Goal: Task Accomplishment & Management: Use online tool/utility

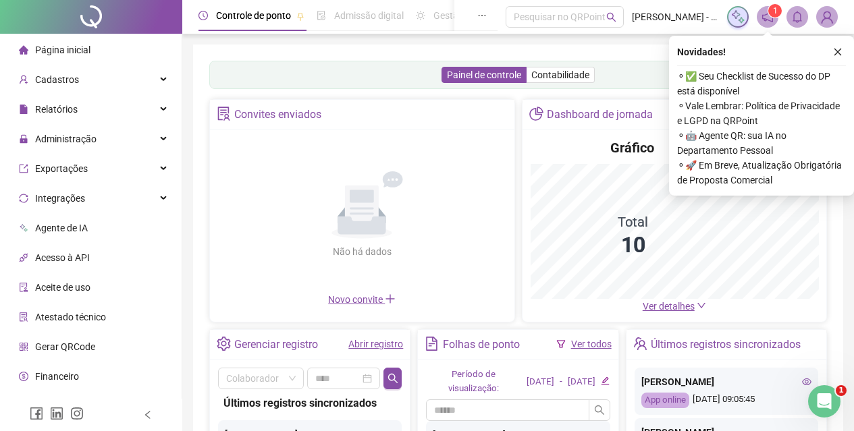
drag, startPoint x: 837, startPoint y: 55, endPoint x: 802, endPoint y: 91, distance: 51.1
click at [838, 55] on icon "close" at bounding box center [837, 51] width 9 height 9
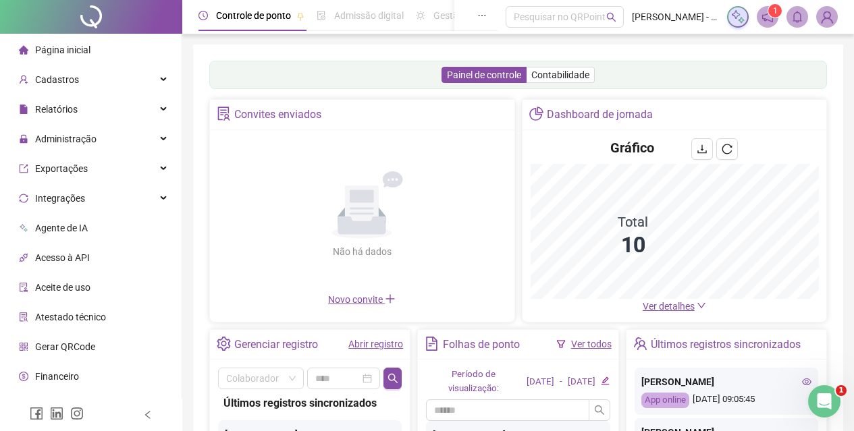
scroll to position [233, 0]
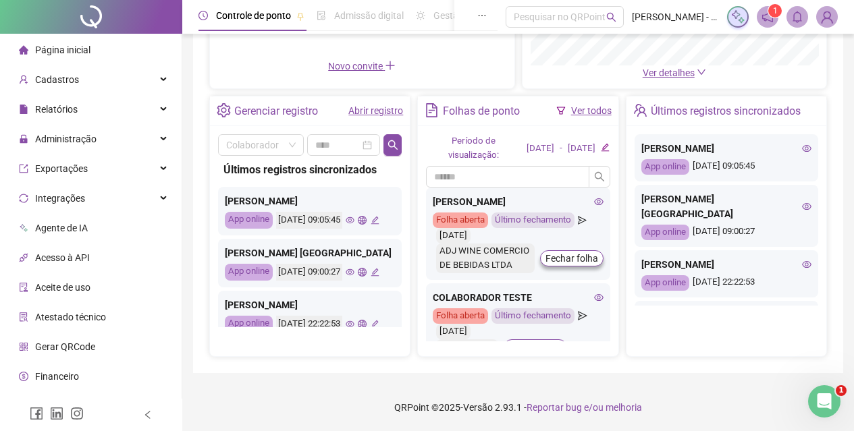
click at [61, 48] on span "Página inicial" at bounding box center [62, 50] width 55 height 11
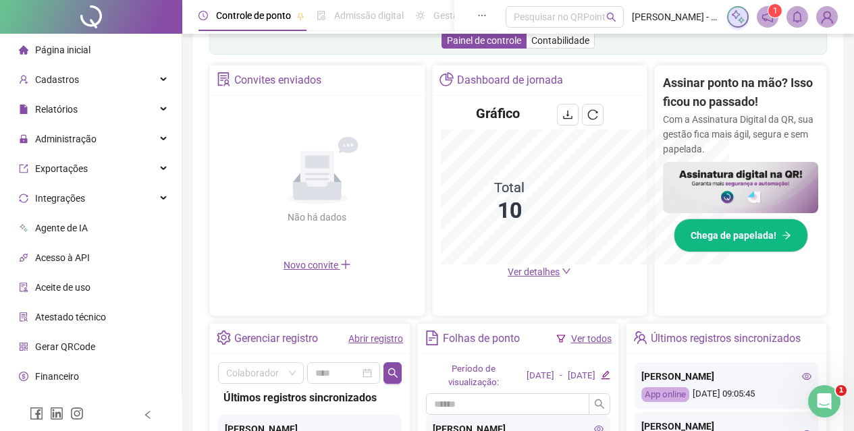
click at [61, 51] on span "Página inicial" at bounding box center [62, 50] width 55 height 11
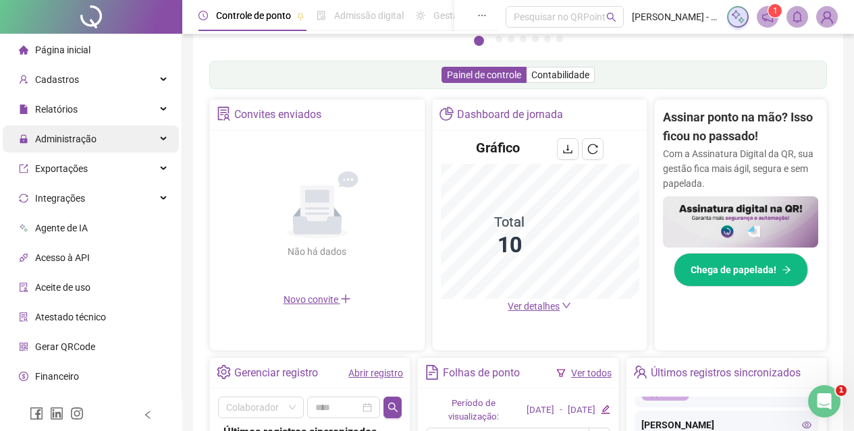
click at [127, 126] on div "Administração" at bounding box center [91, 139] width 176 height 27
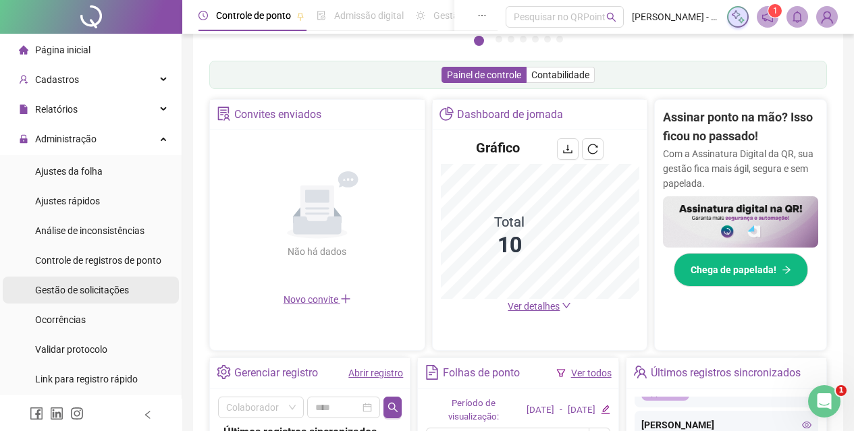
click at [104, 292] on span "Gestão de solicitações" at bounding box center [82, 290] width 94 height 11
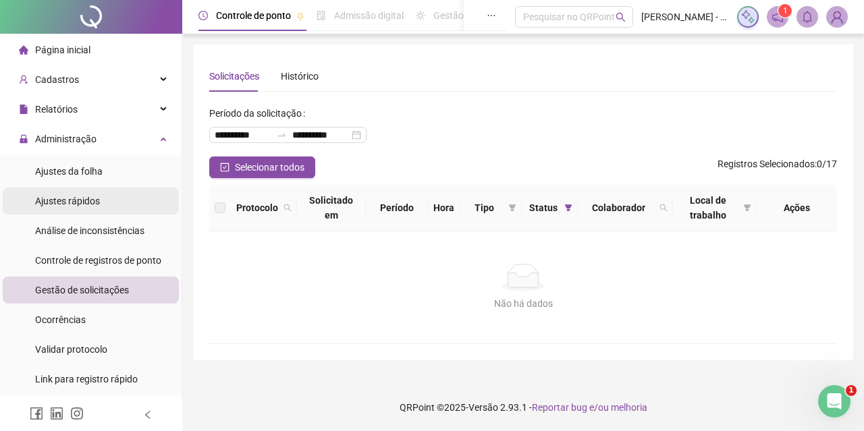
click at [101, 199] on li "Ajustes rápidos" at bounding box center [91, 201] width 176 height 27
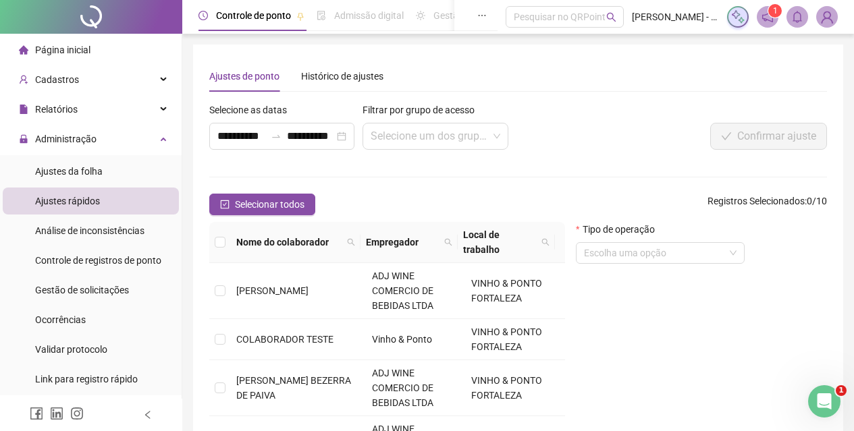
click at [93, 157] on ul "Ajustes da folha Ajustes rápidos Análise de inconsistências Controle de registr…" at bounding box center [91, 275] width 182 height 240
click at [101, 191] on li "Ajustes rápidos" at bounding box center [91, 201] width 176 height 27
click at [92, 173] on span "Ajustes da folha" at bounding box center [68, 171] width 67 height 11
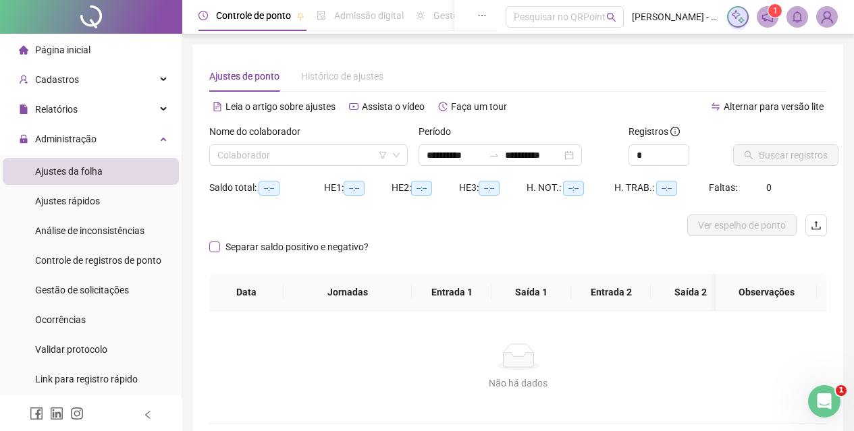
type input "**********"
click at [298, 142] on div "Nome do colaborador" at bounding box center [308, 134] width 198 height 20
click at [301, 148] on input "search" at bounding box center [302, 155] width 170 height 20
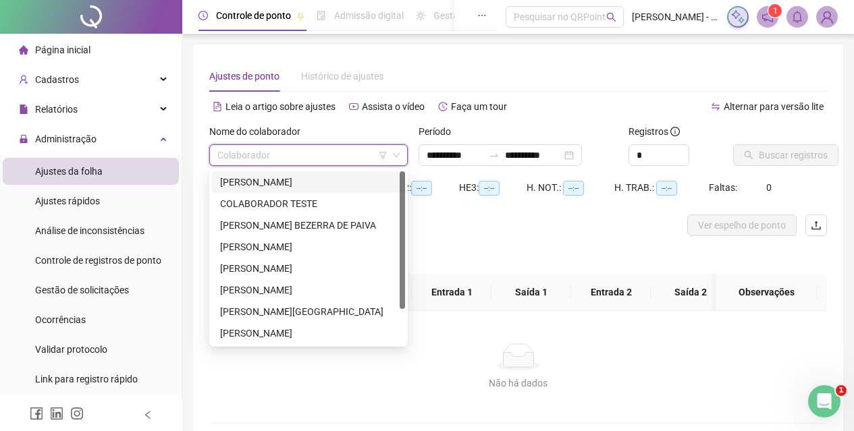
click at [282, 176] on div "[PERSON_NAME]" at bounding box center [308, 182] width 177 height 15
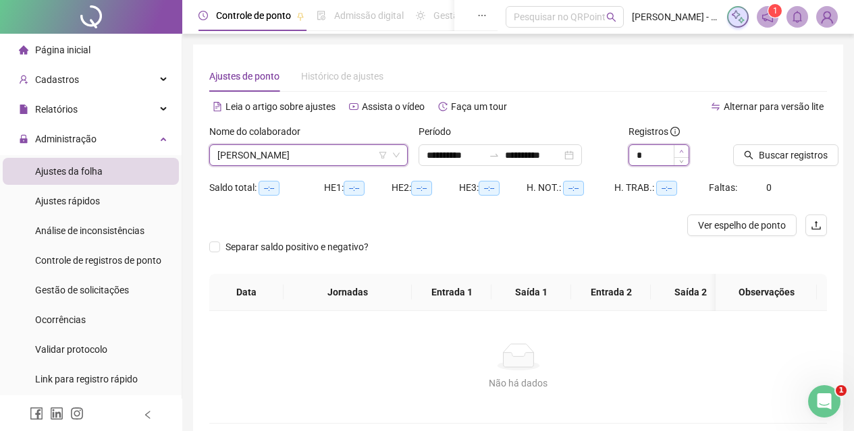
click at [686, 151] on span "Increase Value" at bounding box center [680, 151] width 15 height 12
type input "**"
click at [686, 151] on span "Increase Value" at bounding box center [680, 151] width 15 height 12
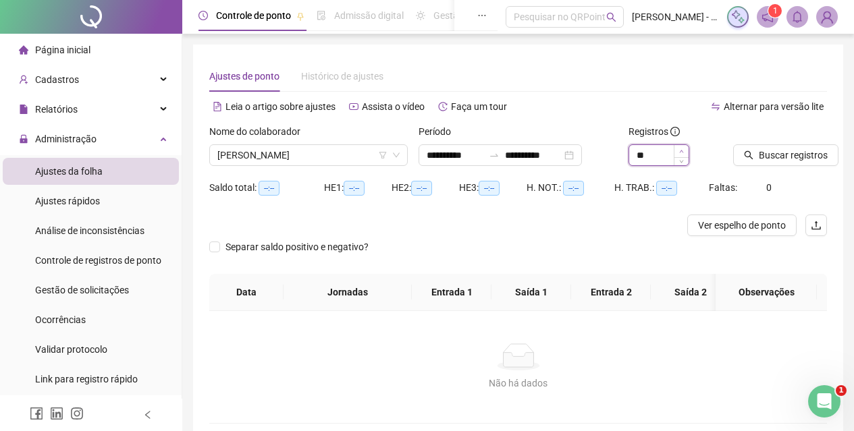
click at [686, 151] on span "Increase Value" at bounding box center [680, 151] width 15 height 12
click at [761, 159] on span "Buscar registros" at bounding box center [792, 155] width 69 height 15
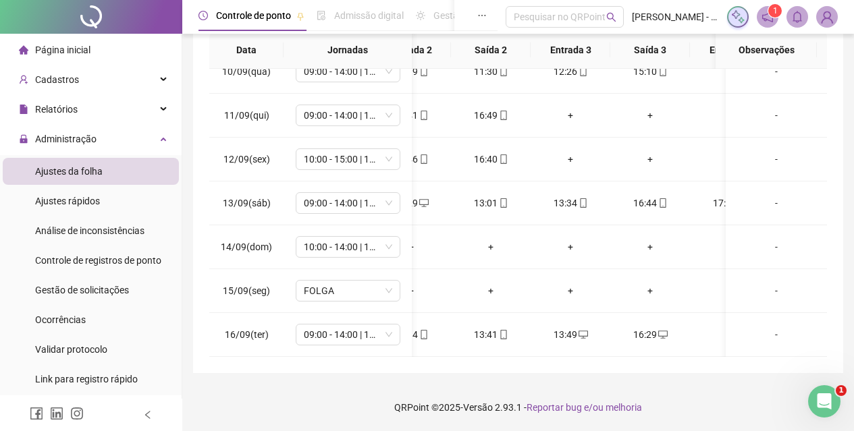
scroll to position [0, 197]
click at [512, 362] on div "**********" at bounding box center [518, 79] width 650 height 587
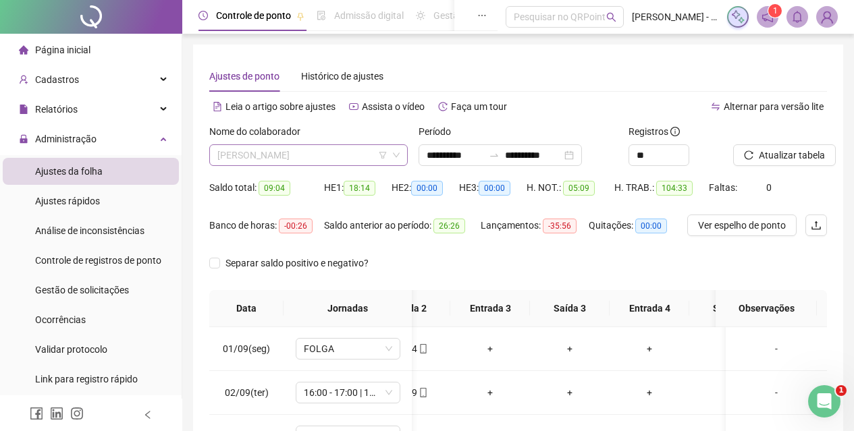
click at [302, 147] on span "[PERSON_NAME]" at bounding box center [308, 155] width 182 height 20
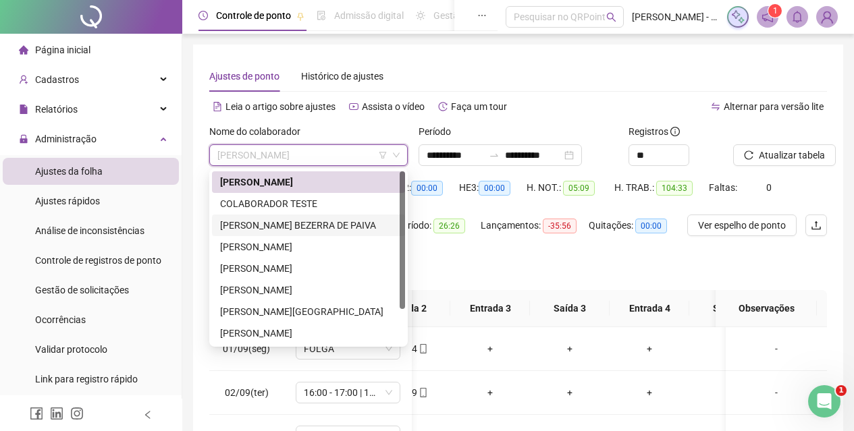
click at [301, 219] on div "[PERSON_NAME] BEZERRA DE PAIVA" at bounding box center [308, 225] width 177 height 15
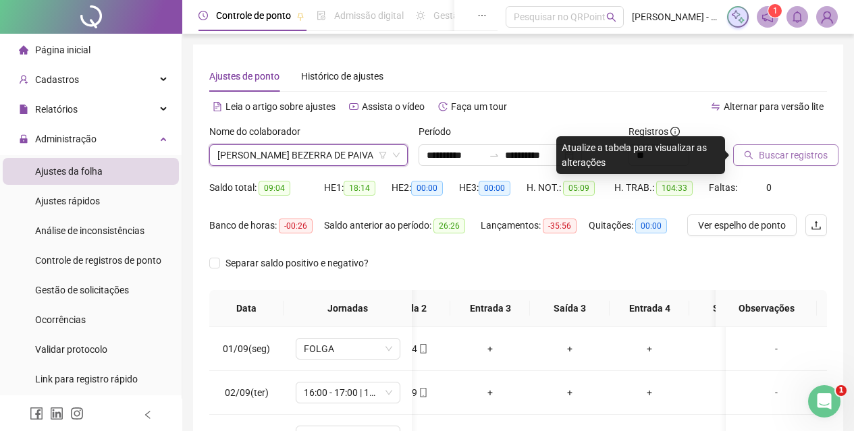
drag, startPoint x: 806, startPoint y: 173, endPoint x: 798, endPoint y: 165, distance: 11.9
click at [804, 173] on div "Buscar registros" at bounding box center [779, 150] width 105 height 53
click at [796, 163] on button "Buscar registros" at bounding box center [785, 155] width 105 height 22
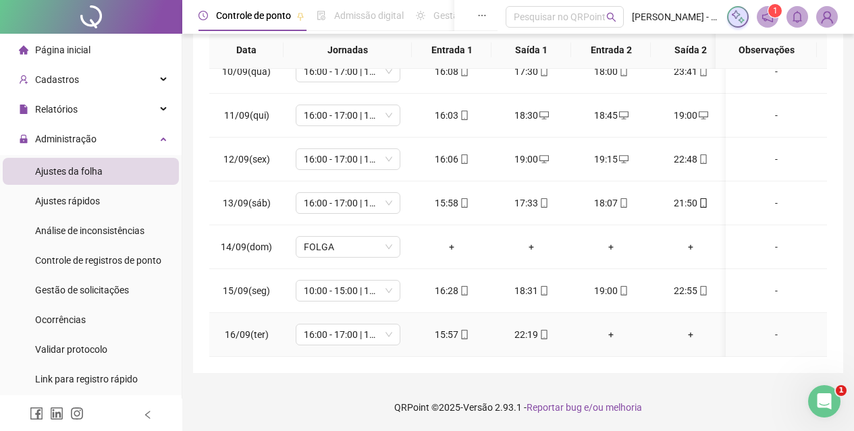
click at [610, 327] on div "+" at bounding box center [611, 334] width 58 height 15
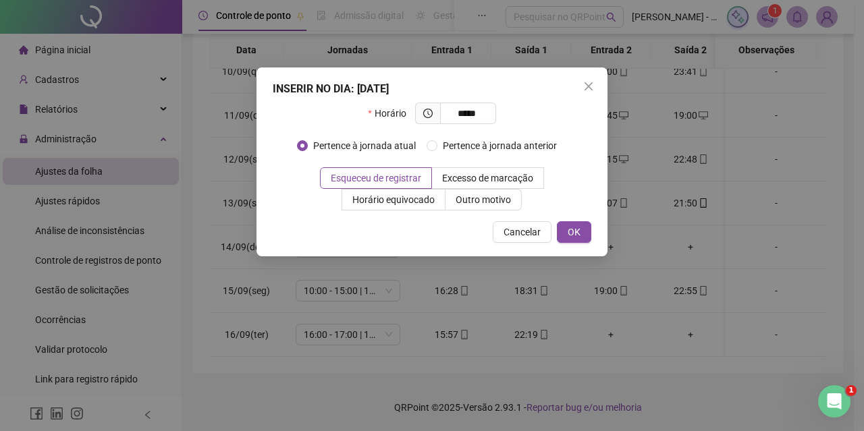
type input "*****"
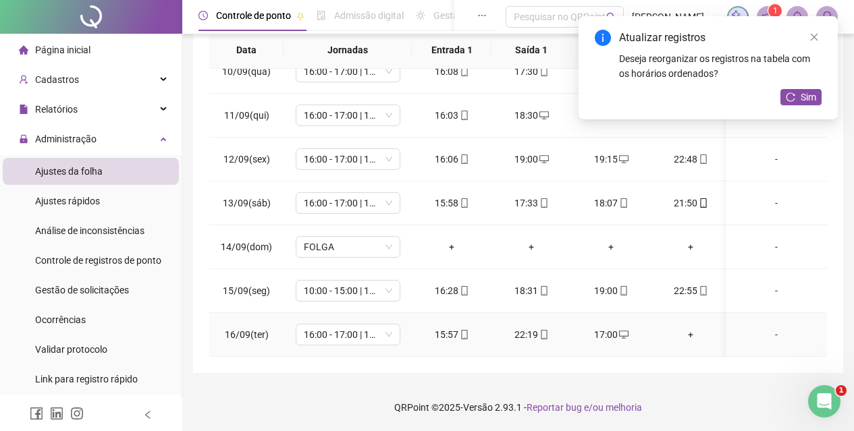
click at [688, 327] on div "+" at bounding box center [690, 334] width 58 height 15
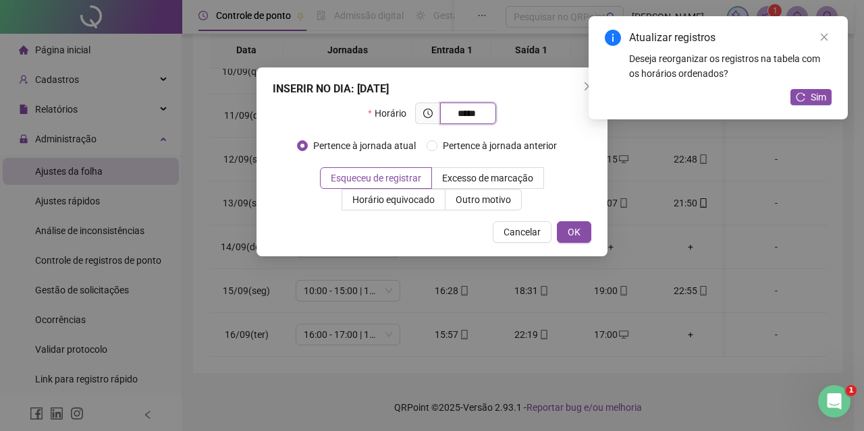
type input "*****"
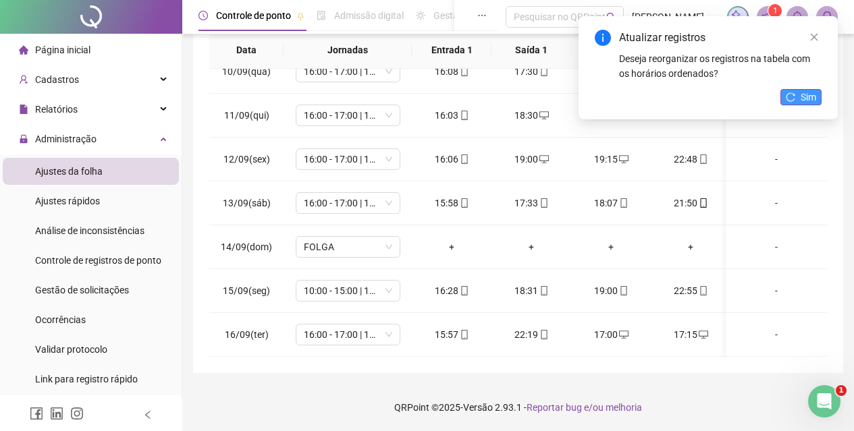
click at [804, 101] on span "Sim" at bounding box center [808, 97] width 16 height 15
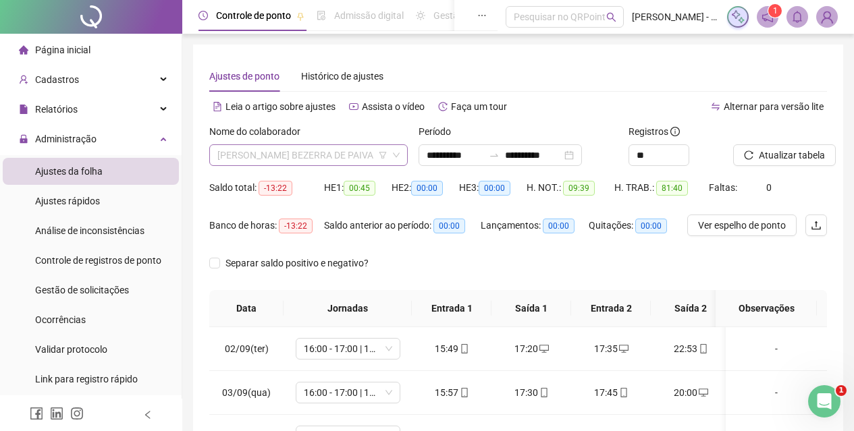
click at [289, 156] on span "[PERSON_NAME] BEZERRA DE PAIVA" at bounding box center [308, 155] width 182 height 20
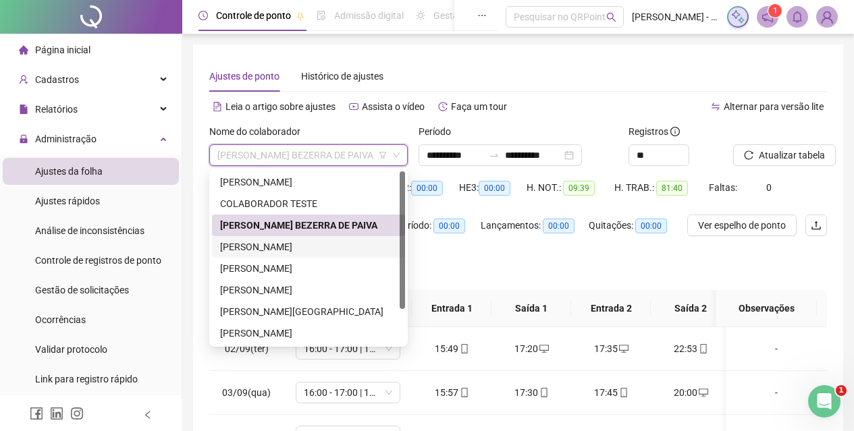
click at [286, 242] on div "[PERSON_NAME]" at bounding box center [308, 247] width 177 height 15
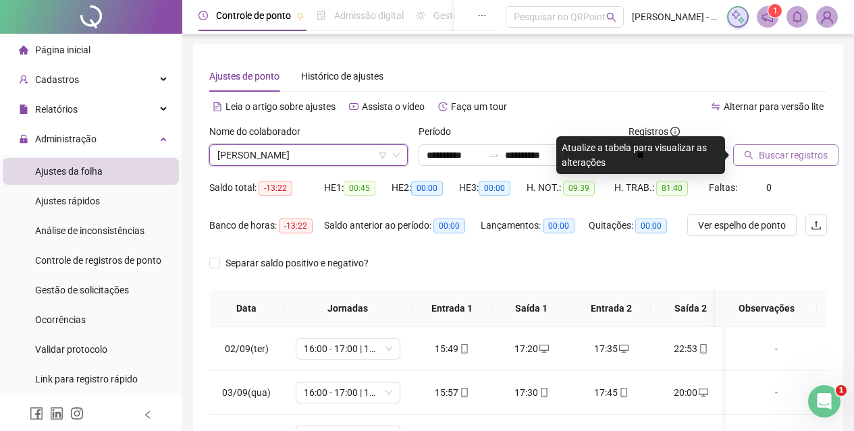
click at [753, 163] on button "Buscar registros" at bounding box center [785, 155] width 105 height 22
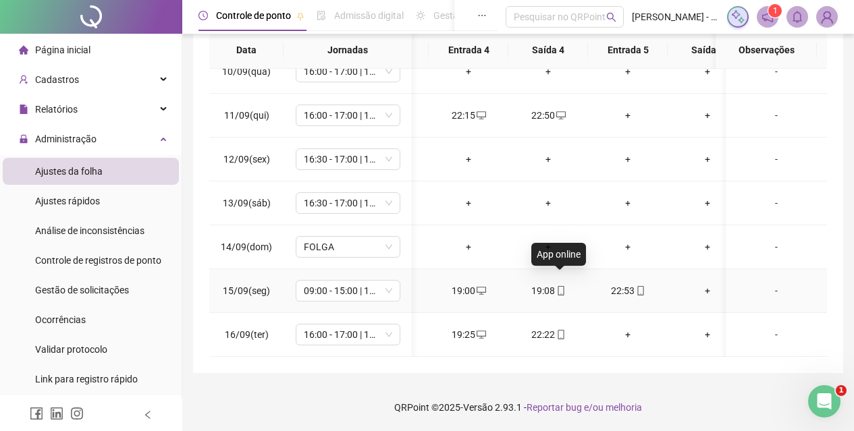
click at [564, 286] on icon "mobile" at bounding box center [560, 290] width 9 height 9
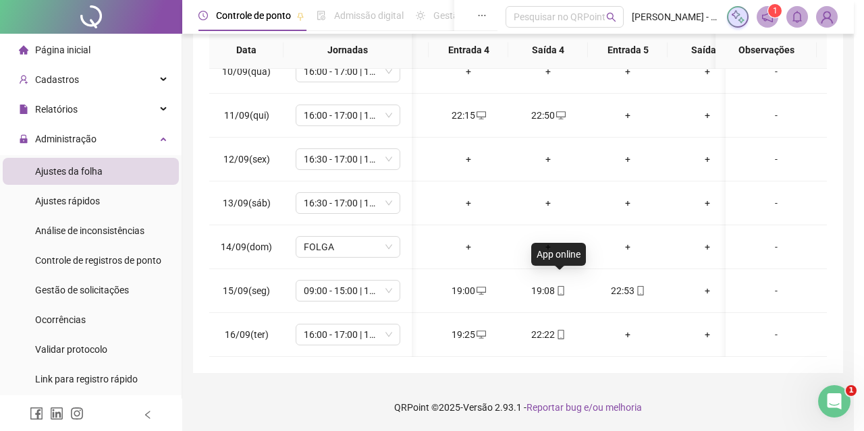
type input "**********"
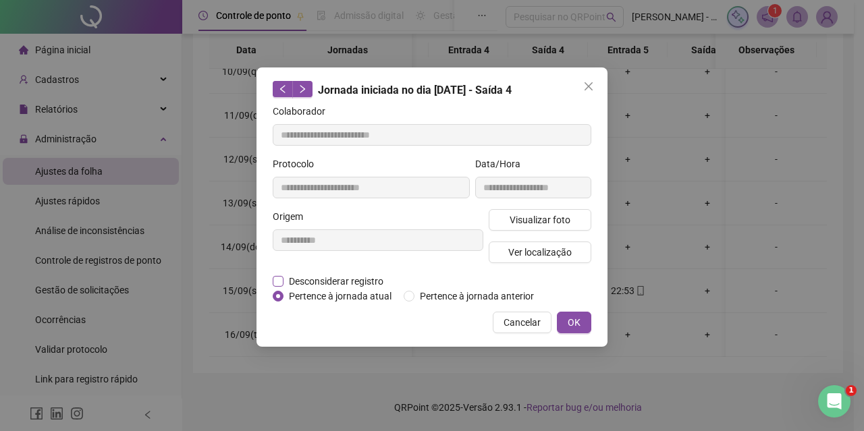
click at [314, 277] on span "Desconsiderar registro" at bounding box center [335, 281] width 105 height 15
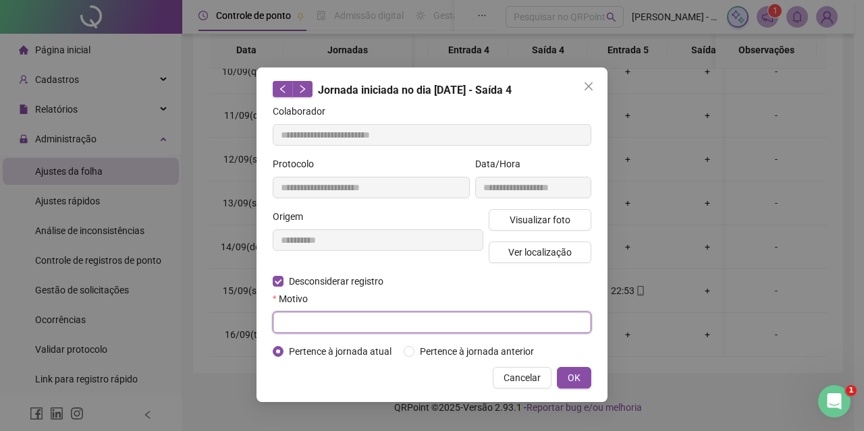
click at [339, 322] on input "text" at bounding box center [432, 323] width 319 height 22
type input "*"
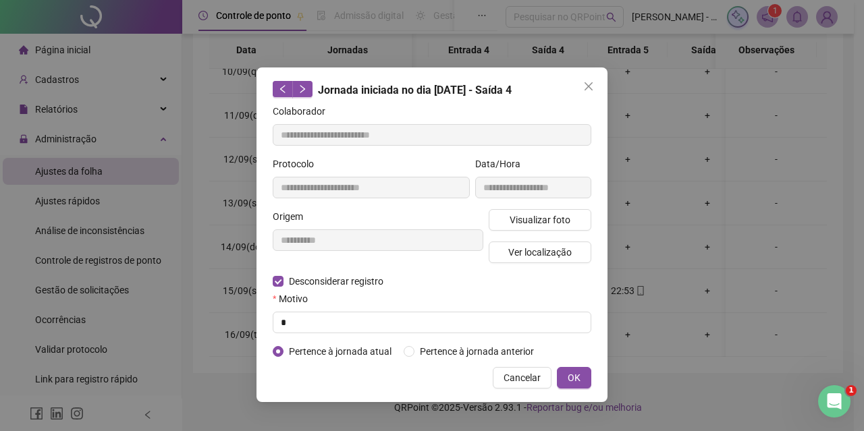
click at [572, 391] on div "**********" at bounding box center [431, 234] width 351 height 335
click at [577, 388] on div "**********" at bounding box center [431, 234] width 351 height 335
click at [580, 387] on button "OK" at bounding box center [574, 378] width 34 height 22
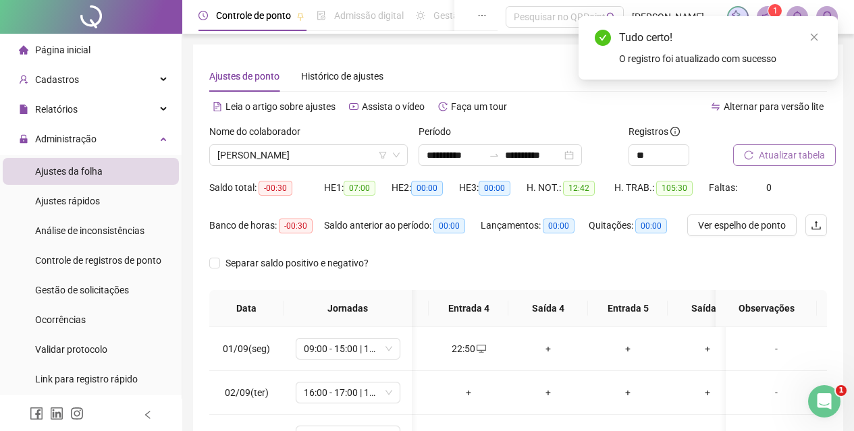
click at [759, 163] on button "Atualizar tabela" at bounding box center [784, 155] width 103 height 22
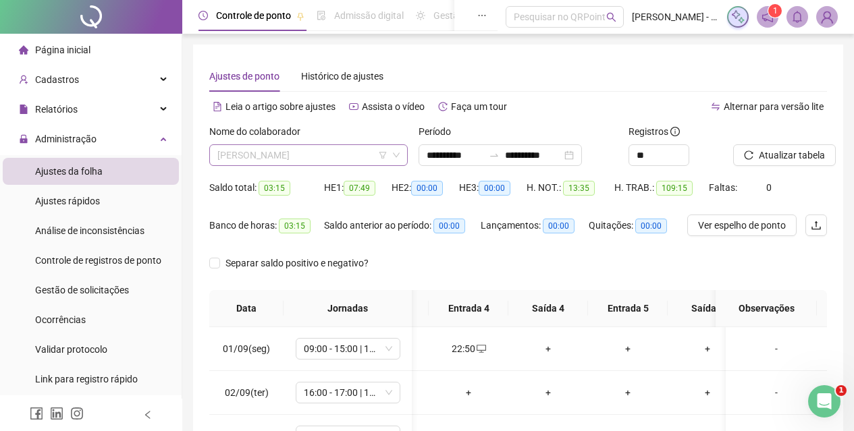
drag, startPoint x: 382, startPoint y: 147, endPoint x: 395, endPoint y: 160, distance: 18.6
click at [383, 150] on span "[PERSON_NAME]" at bounding box center [308, 155] width 182 height 20
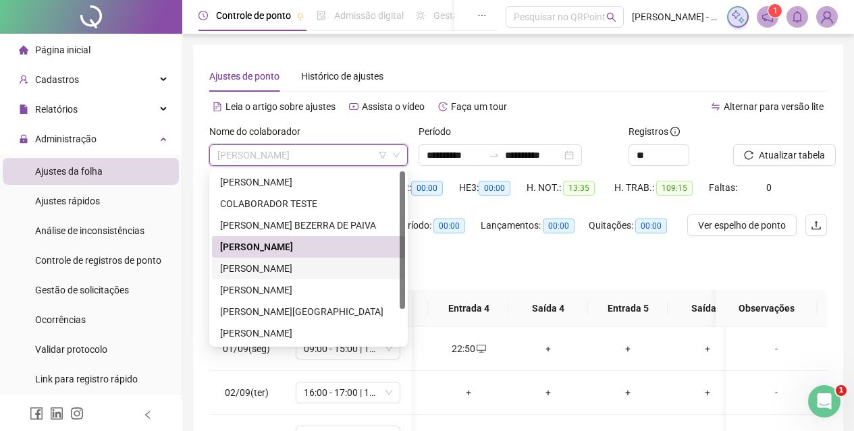
click at [327, 269] on div "[PERSON_NAME]" at bounding box center [308, 268] width 177 height 15
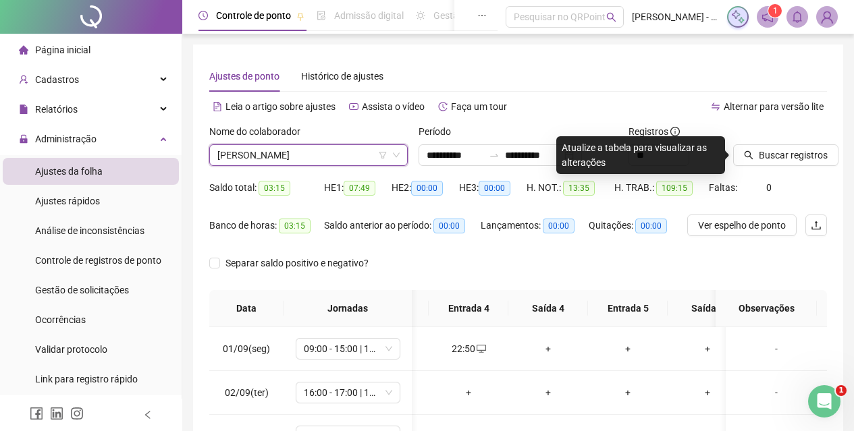
click at [317, 159] on span "[PERSON_NAME]" at bounding box center [308, 155] width 182 height 20
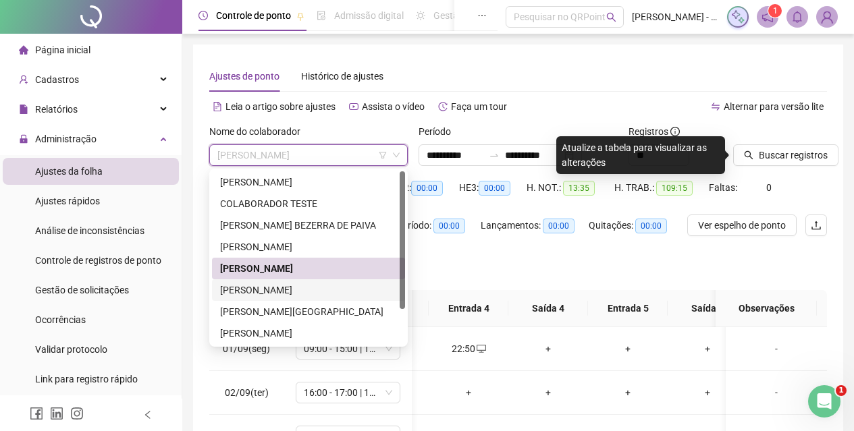
click at [311, 288] on div "[PERSON_NAME]" at bounding box center [308, 290] width 177 height 15
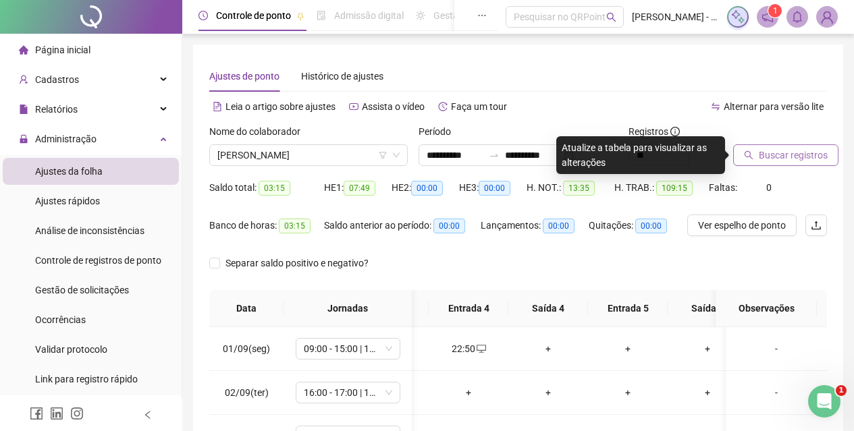
click at [779, 157] on span "Buscar registros" at bounding box center [792, 155] width 69 height 15
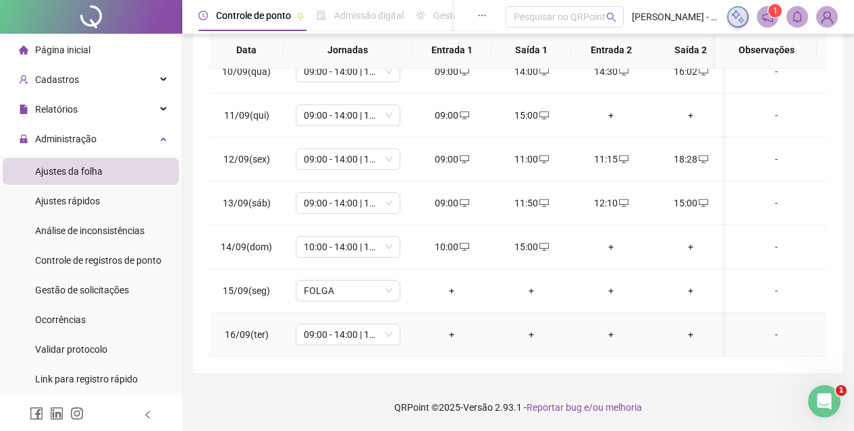
click at [449, 330] on div "+" at bounding box center [451, 334] width 58 height 15
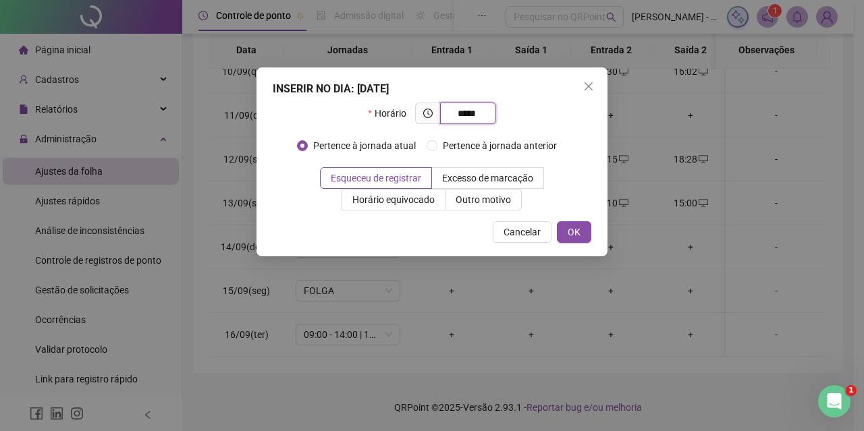
type input "*****"
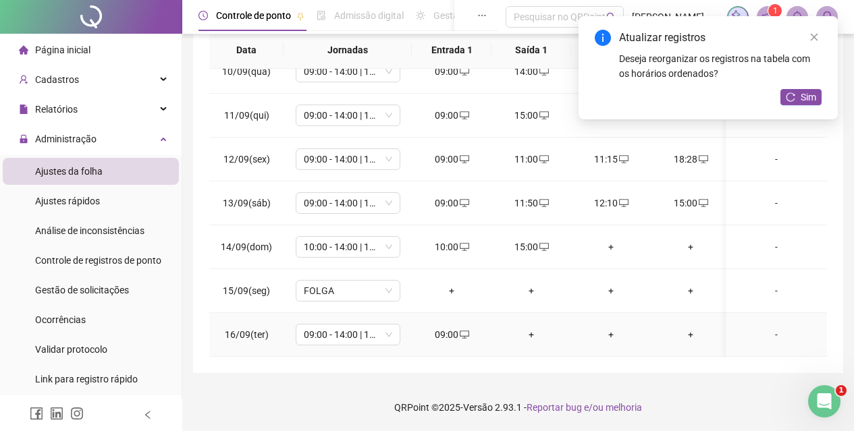
click at [532, 327] on div "+" at bounding box center [531, 334] width 58 height 15
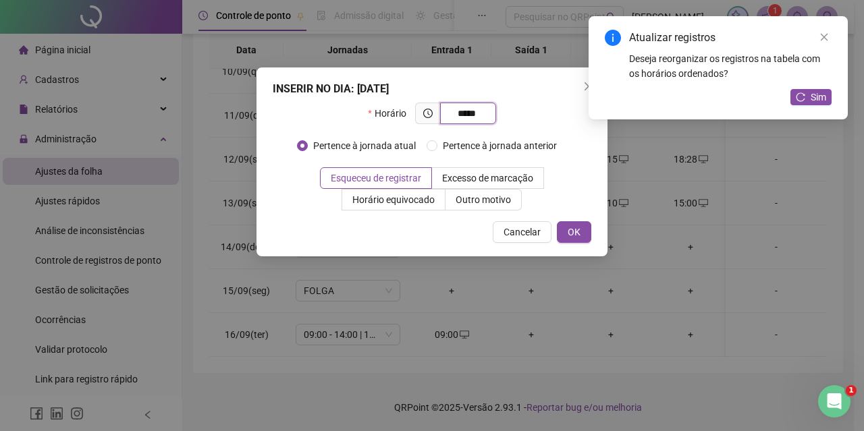
type input "*****"
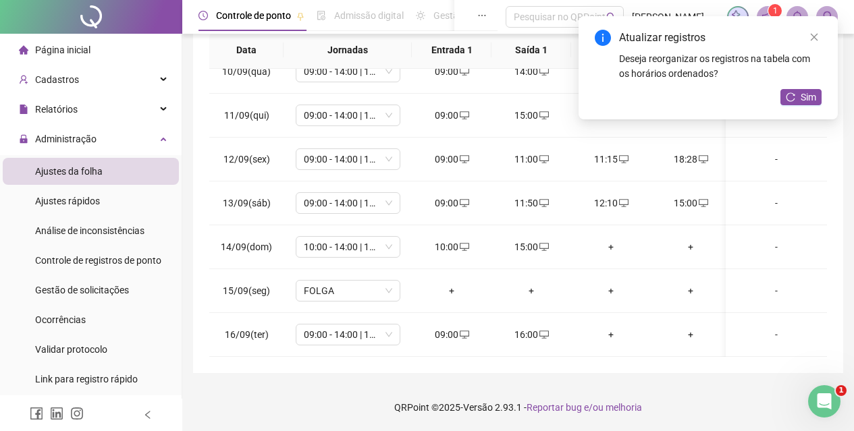
click at [804, 87] on div "Atualizar registros Deseja reorganizar os registros na tabela com os horários o…" at bounding box center [707, 67] width 259 height 103
click at [806, 94] on span "Sim" at bounding box center [808, 97] width 16 height 15
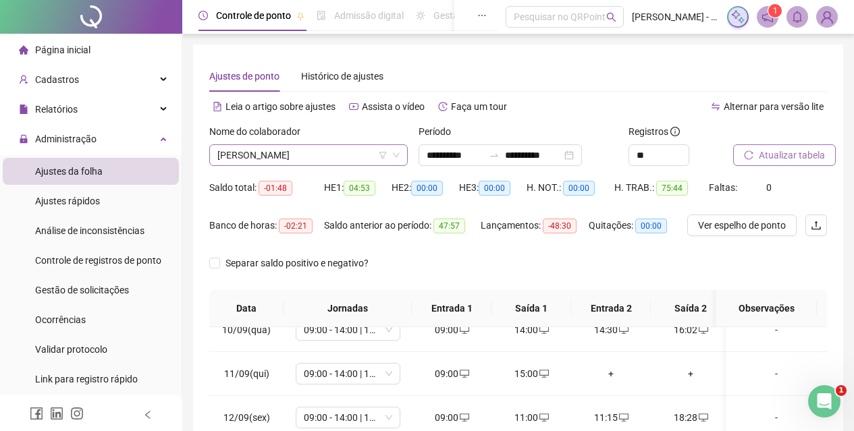
drag, startPoint x: 273, startPoint y: 173, endPoint x: 271, endPoint y: 153, distance: 19.6
click at [272, 168] on div "Nome do colaborador [PERSON_NAME]" at bounding box center [308, 150] width 209 height 53
click at [271, 153] on span "[PERSON_NAME]" at bounding box center [308, 155] width 182 height 20
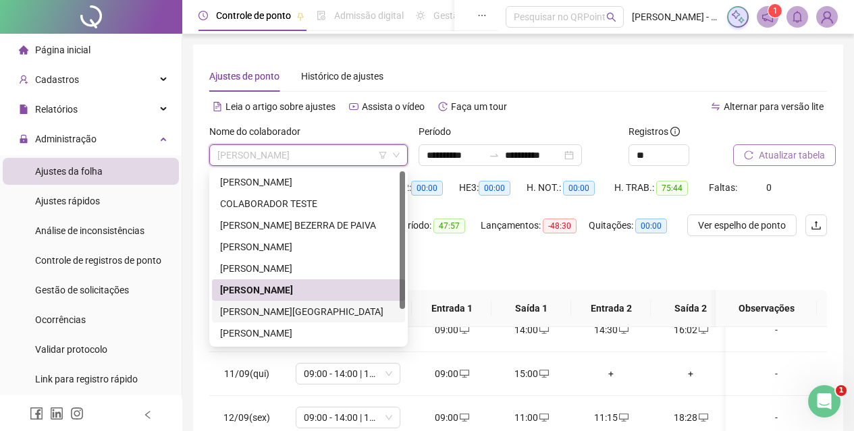
click at [273, 311] on div "[PERSON_NAME][GEOGRAPHIC_DATA]" at bounding box center [308, 311] width 177 height 15
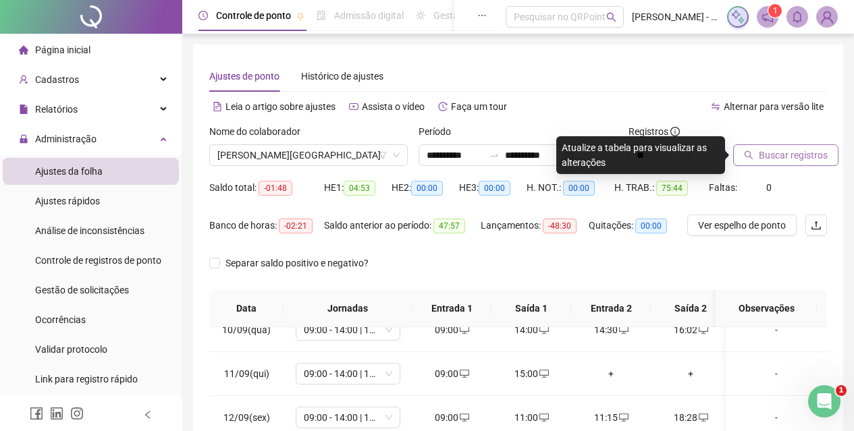
click at [799, 158] on span "Buscar registros" at bounding box center [792, 155] width 69 height 15
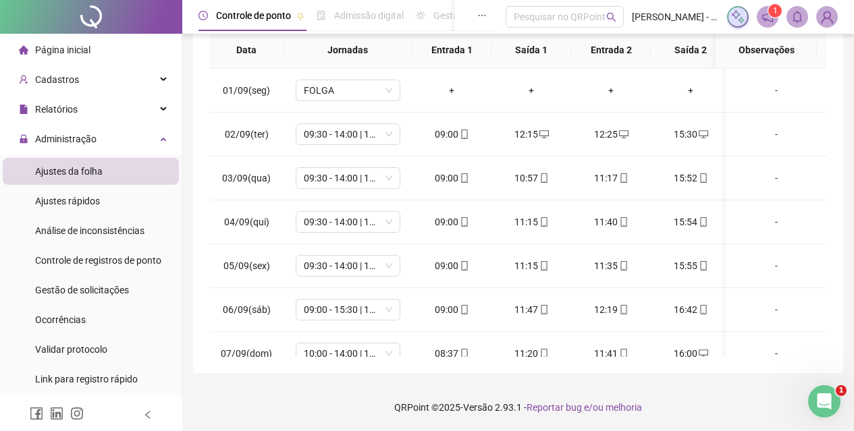
scroll to position [0, 0]
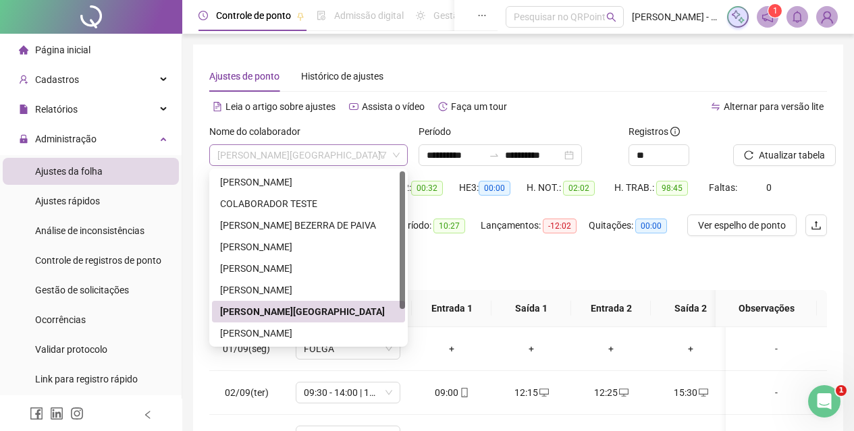
click at [337, 153] on span "[PERSON_NAME][GEOGRAPHIC_DATA]" at bounding box center [308, 155] width 182 height 20
click at [253, 242] on div "[PERSON_NAME]" at bounding box center [308, 247] width 177 height 15
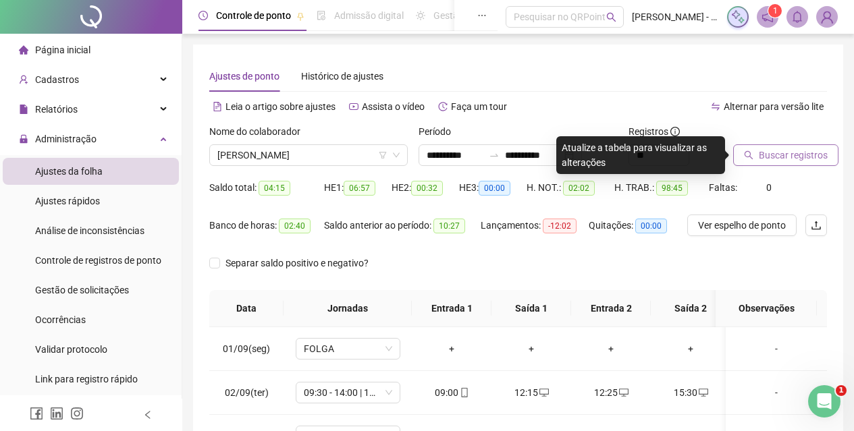
click at [752, 146] on button "Buscar registros" at bounding box center [785, 155] width 105 height 22
